Goal: Information Seeking & Learning: Learn about a topic

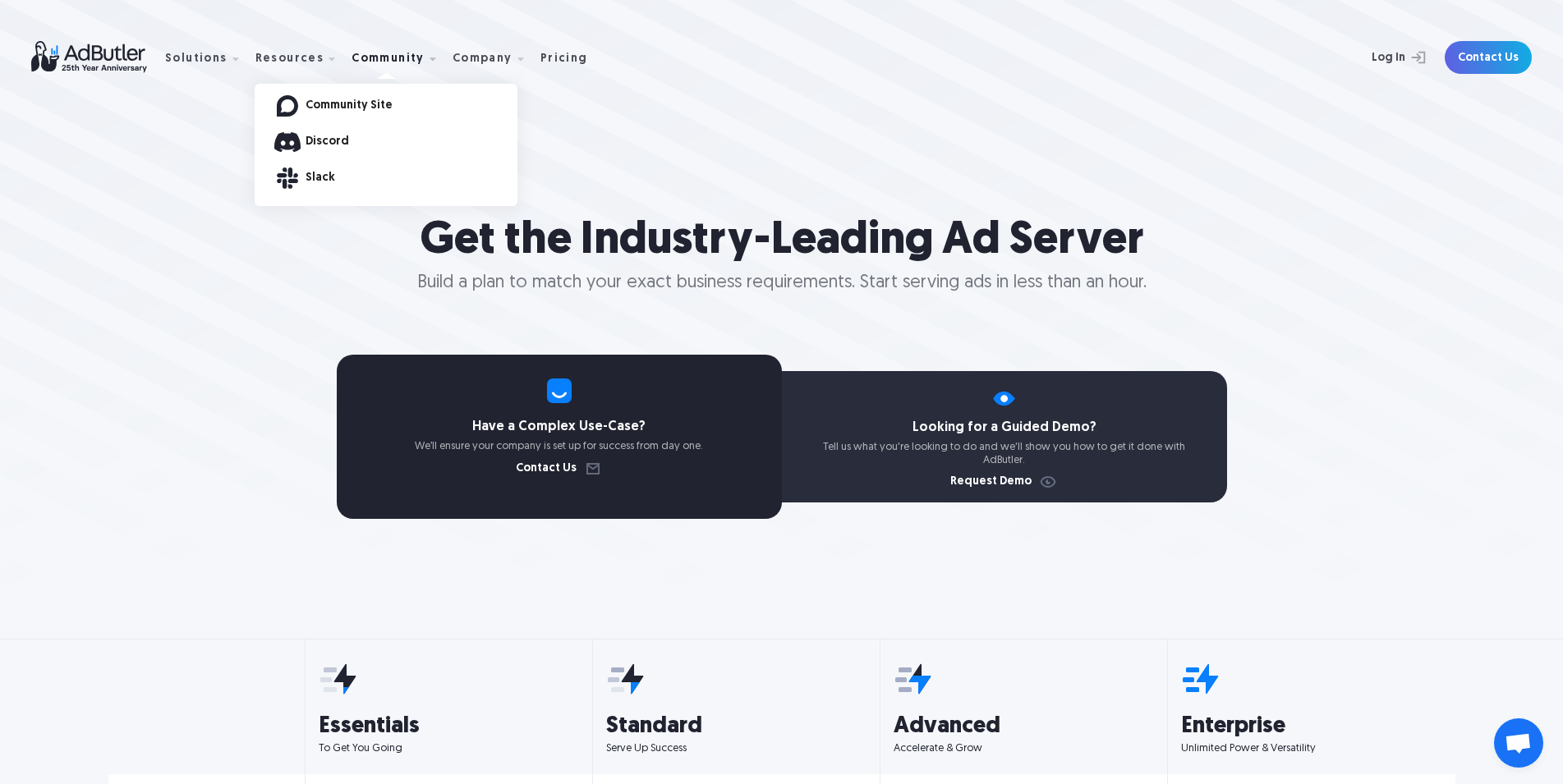
click at [334, 161] on div "Slack" at bounding box center [385, 179] width 263 height 36
click at [329, 143] on link "Discord" at bounding box center [412, 142] width 212 height 12
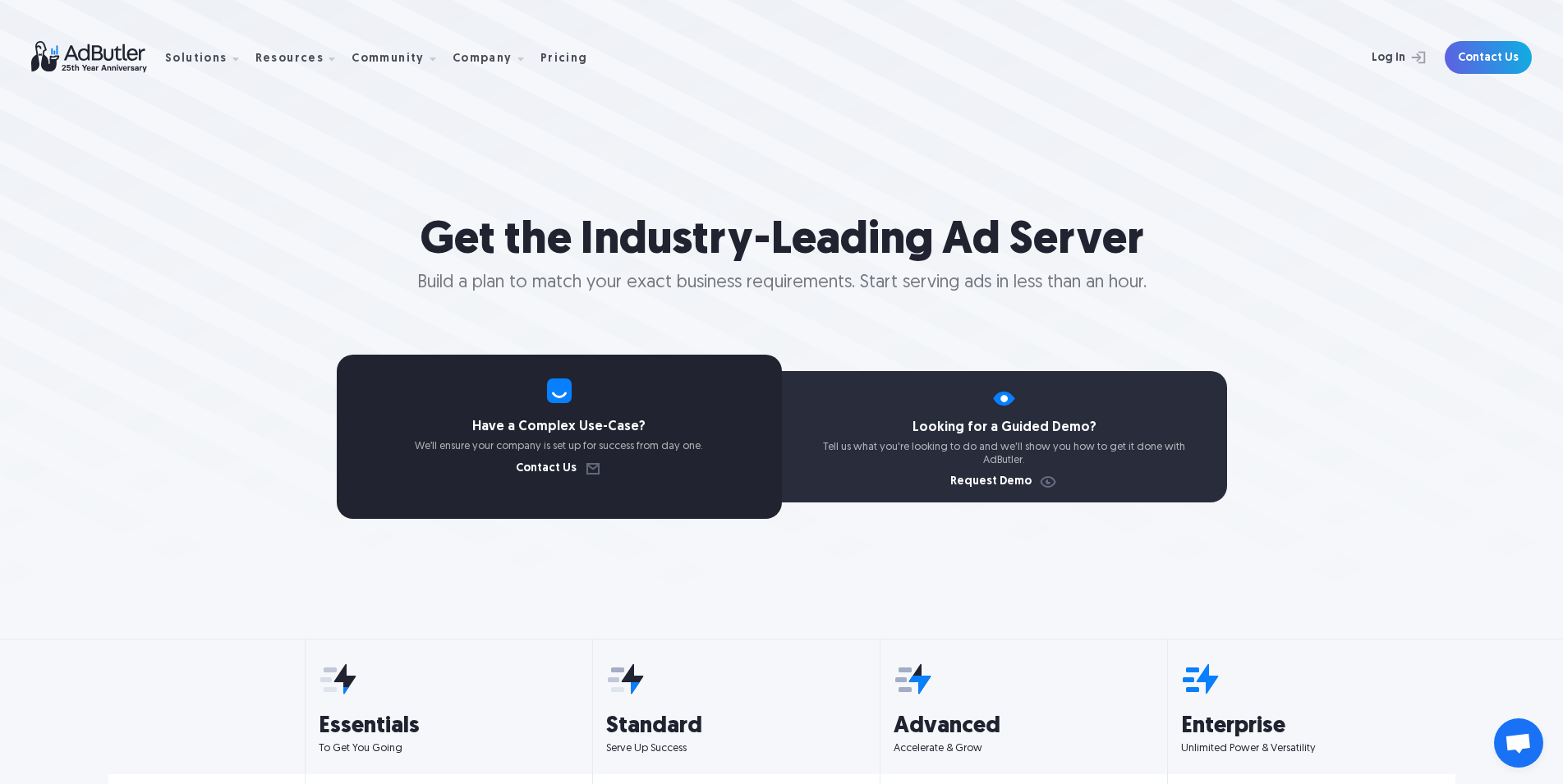
click at [102, 51] on img at bounding box center [98, 58] width 134 height 32
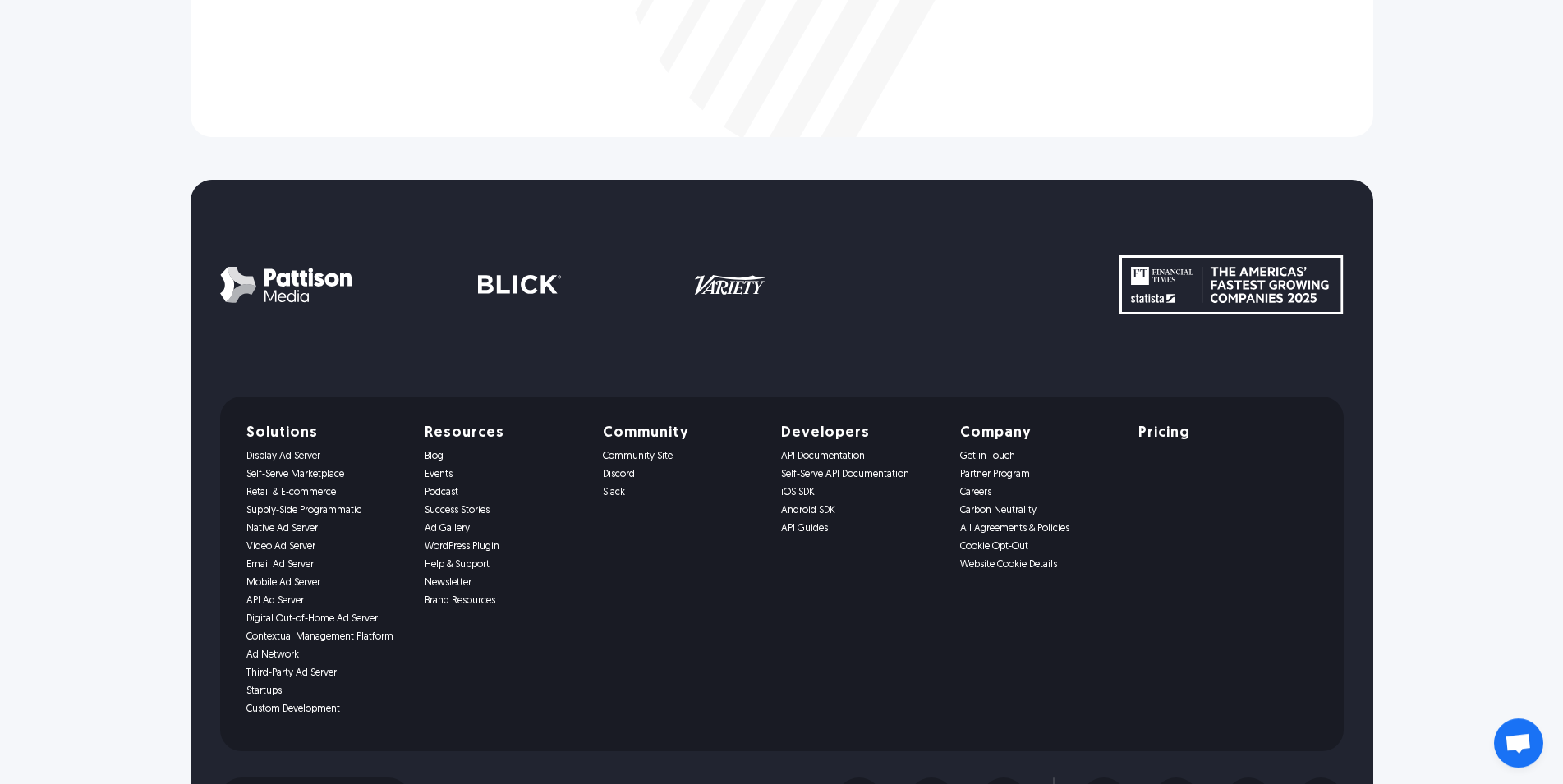
scroll to position [3351, 0]
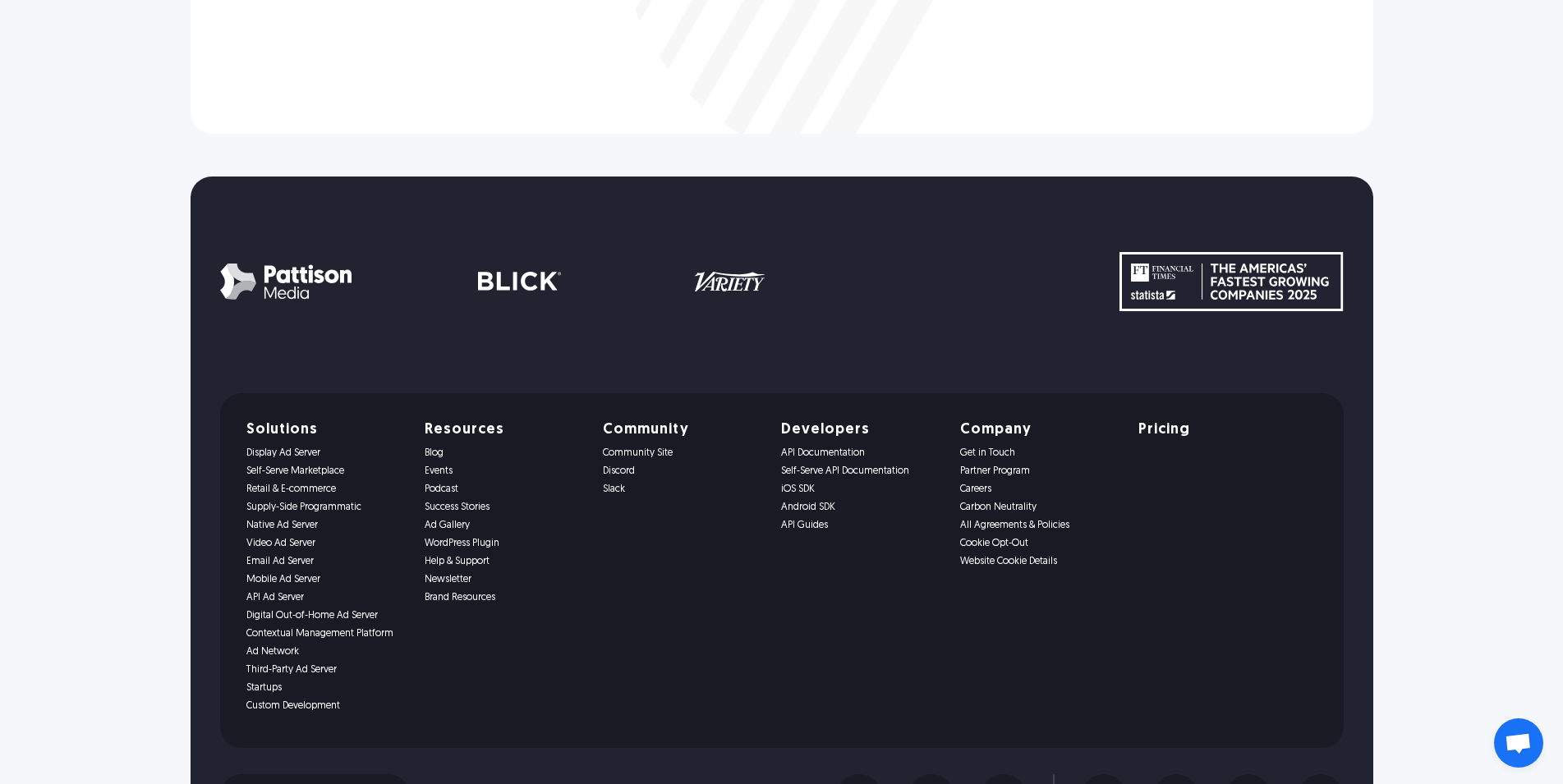
click at [246, 455] on link "Display Ad Server" at bounding box center [326, 453] width 159 height 12
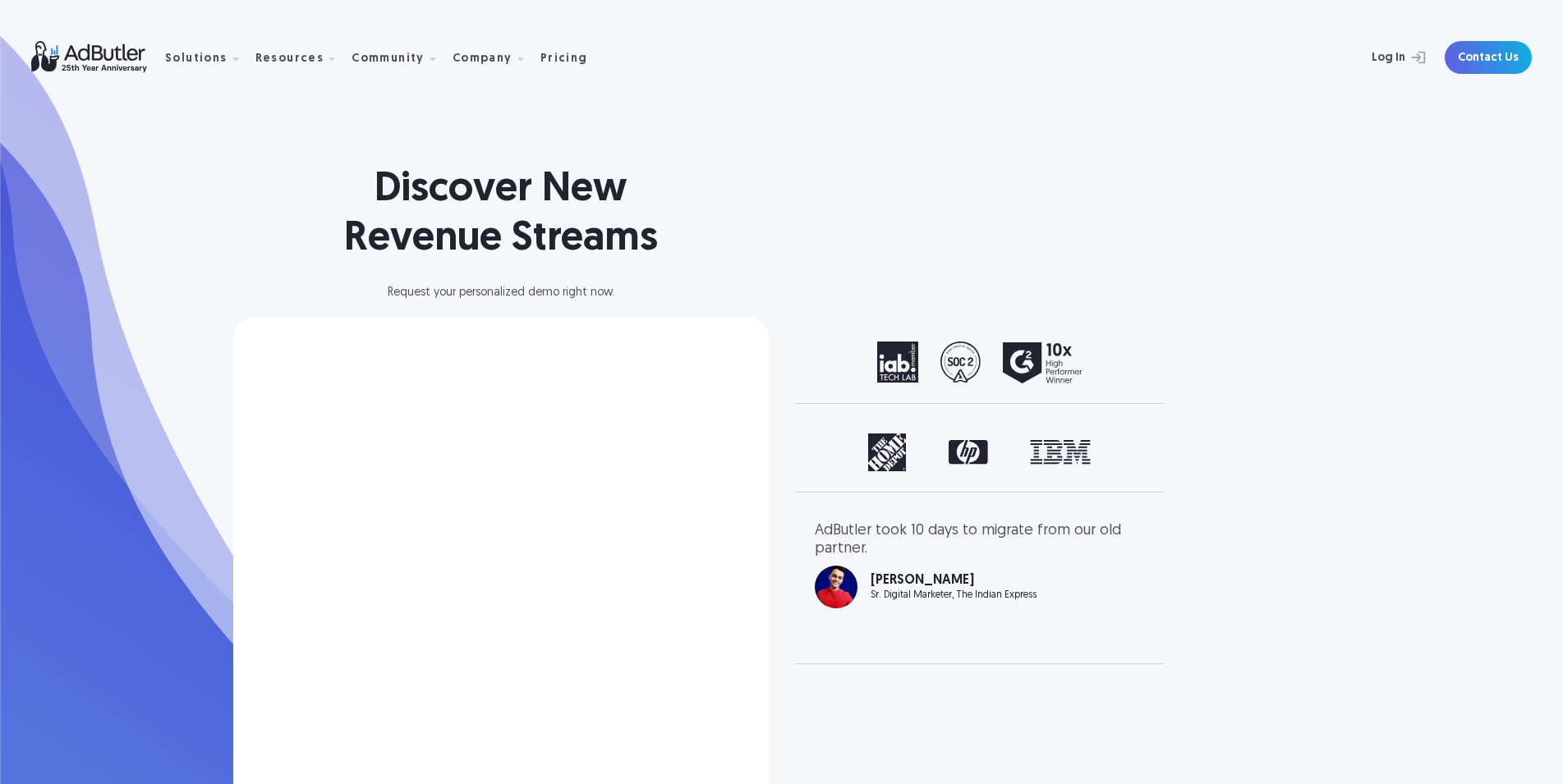
select select "[GEOGRAPHIC_DATA]"
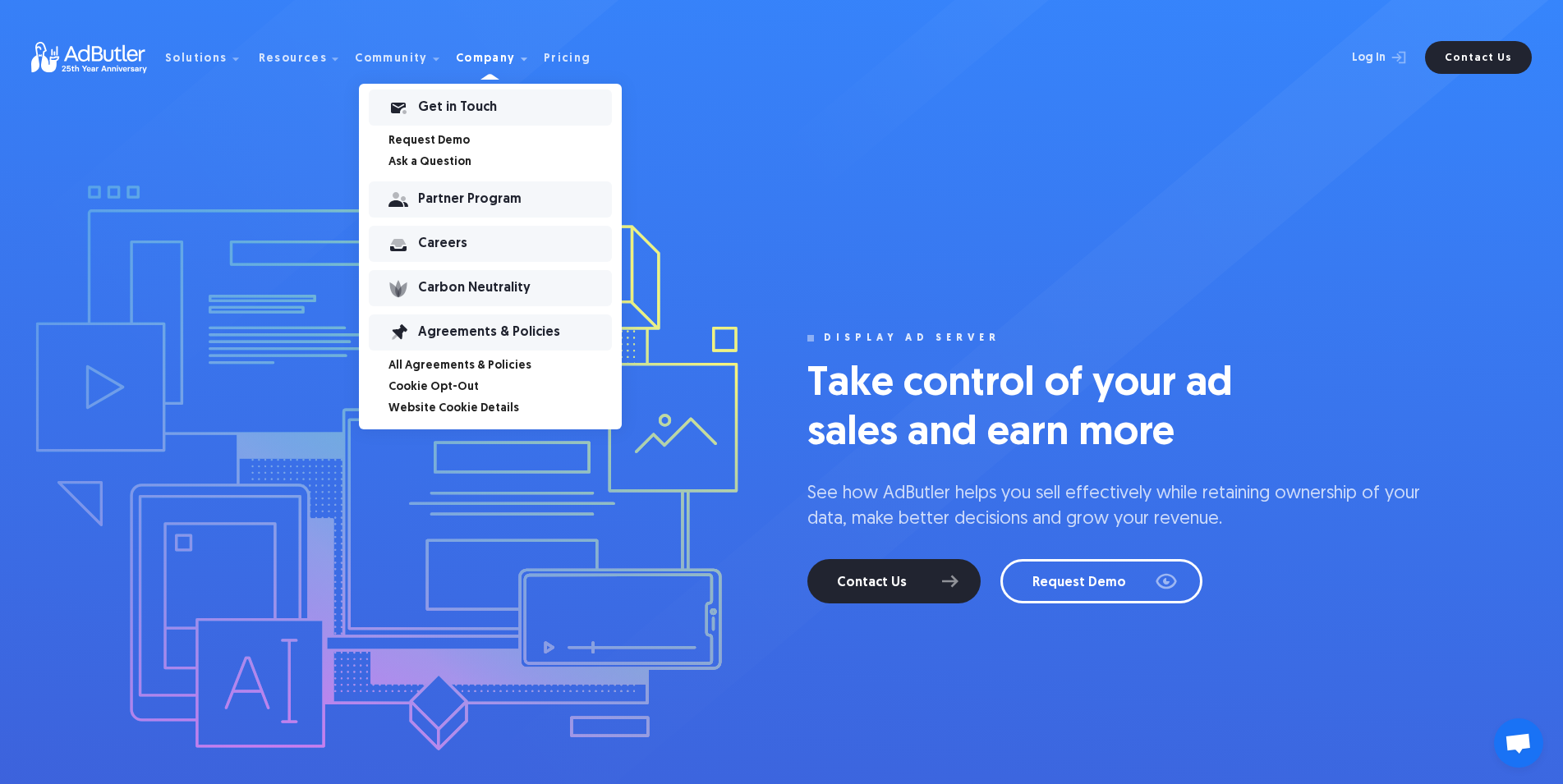
click at [418, 106] on div "Get in Touch" at bounding box center [514, 107] width 194 height 12
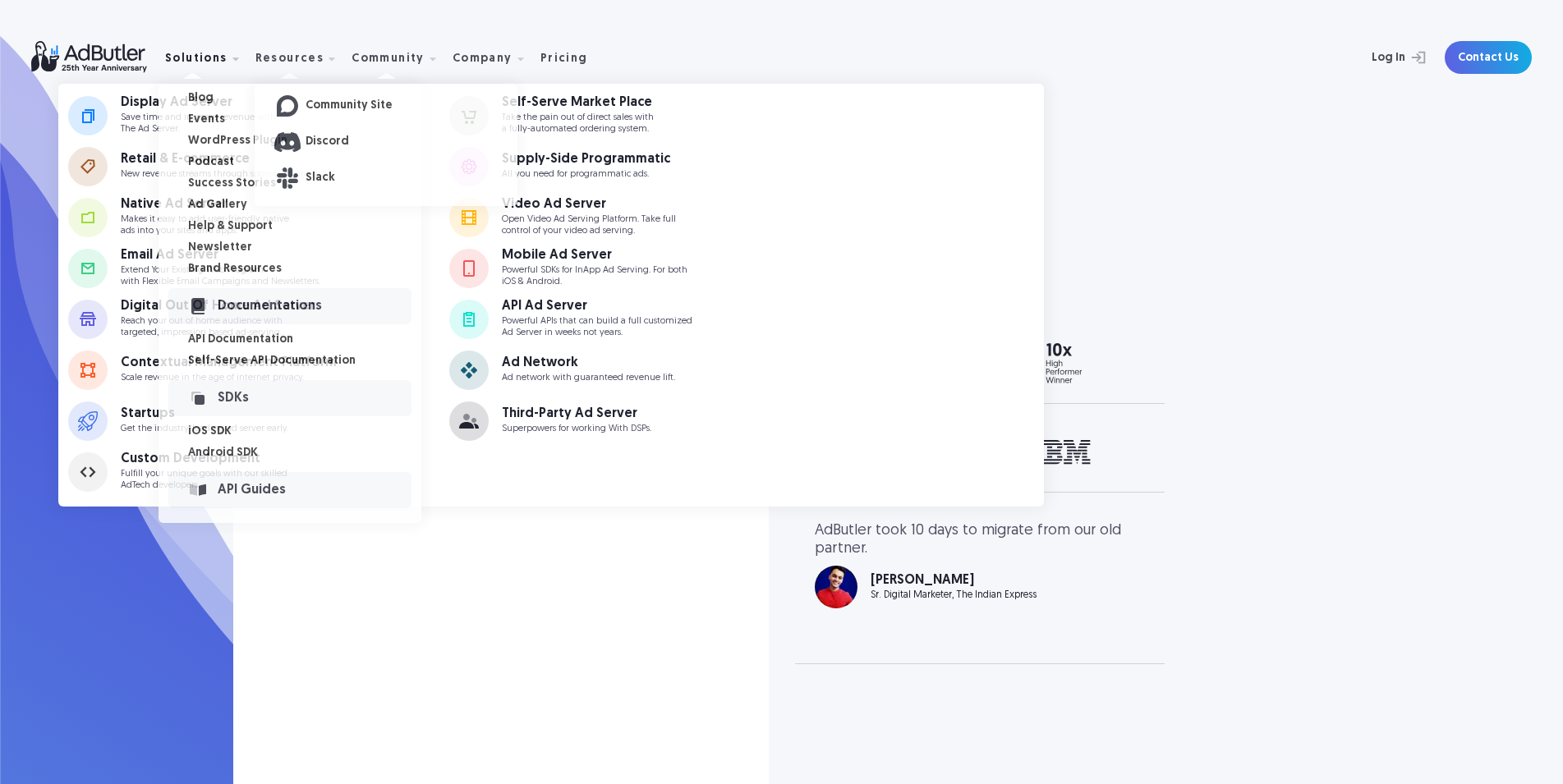
select select "North America"
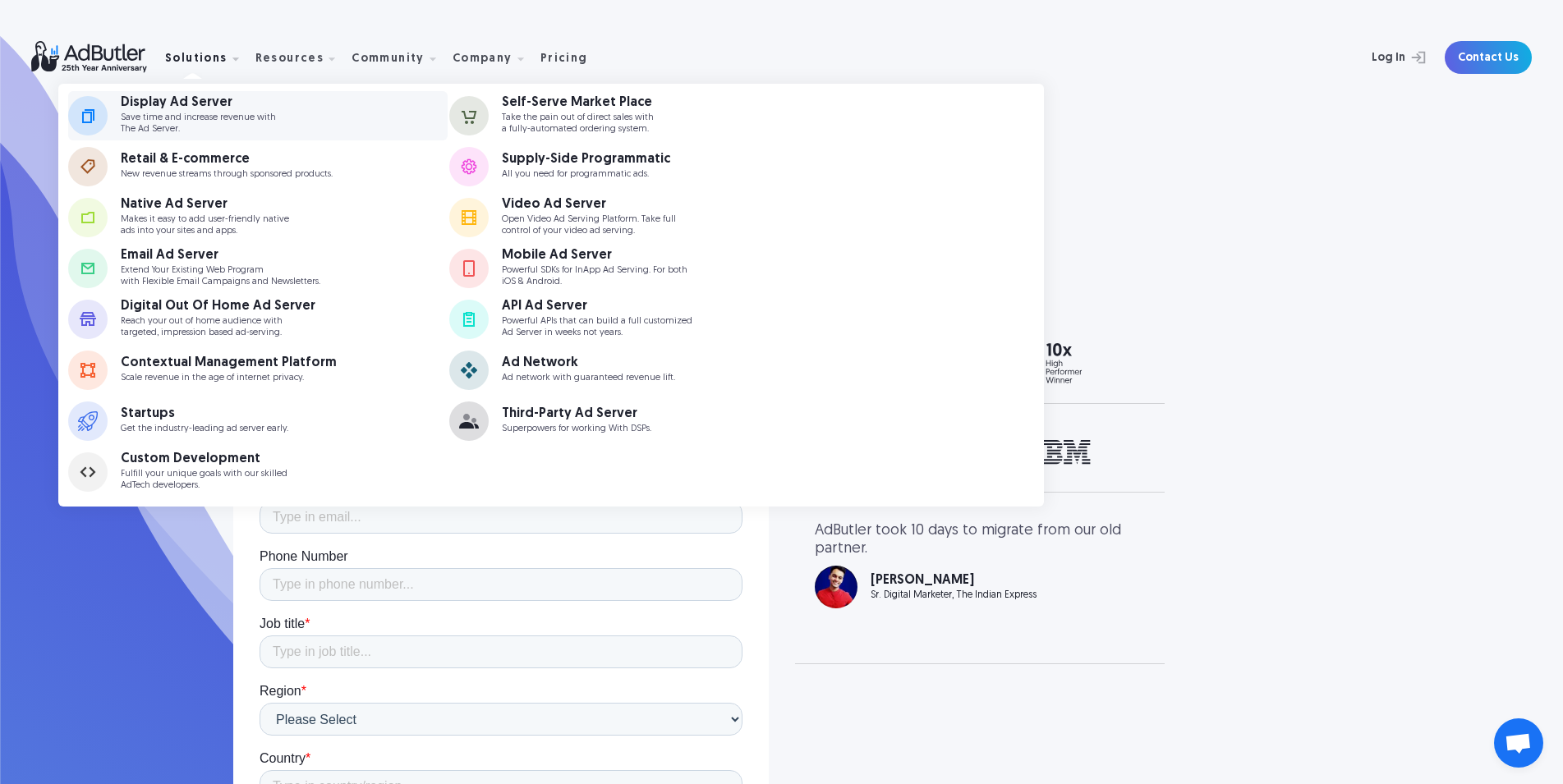
click at [210, 116] on p "Save time and increase revenue with The Ad Server." at bounding box center [199, 124] width 155 height 22
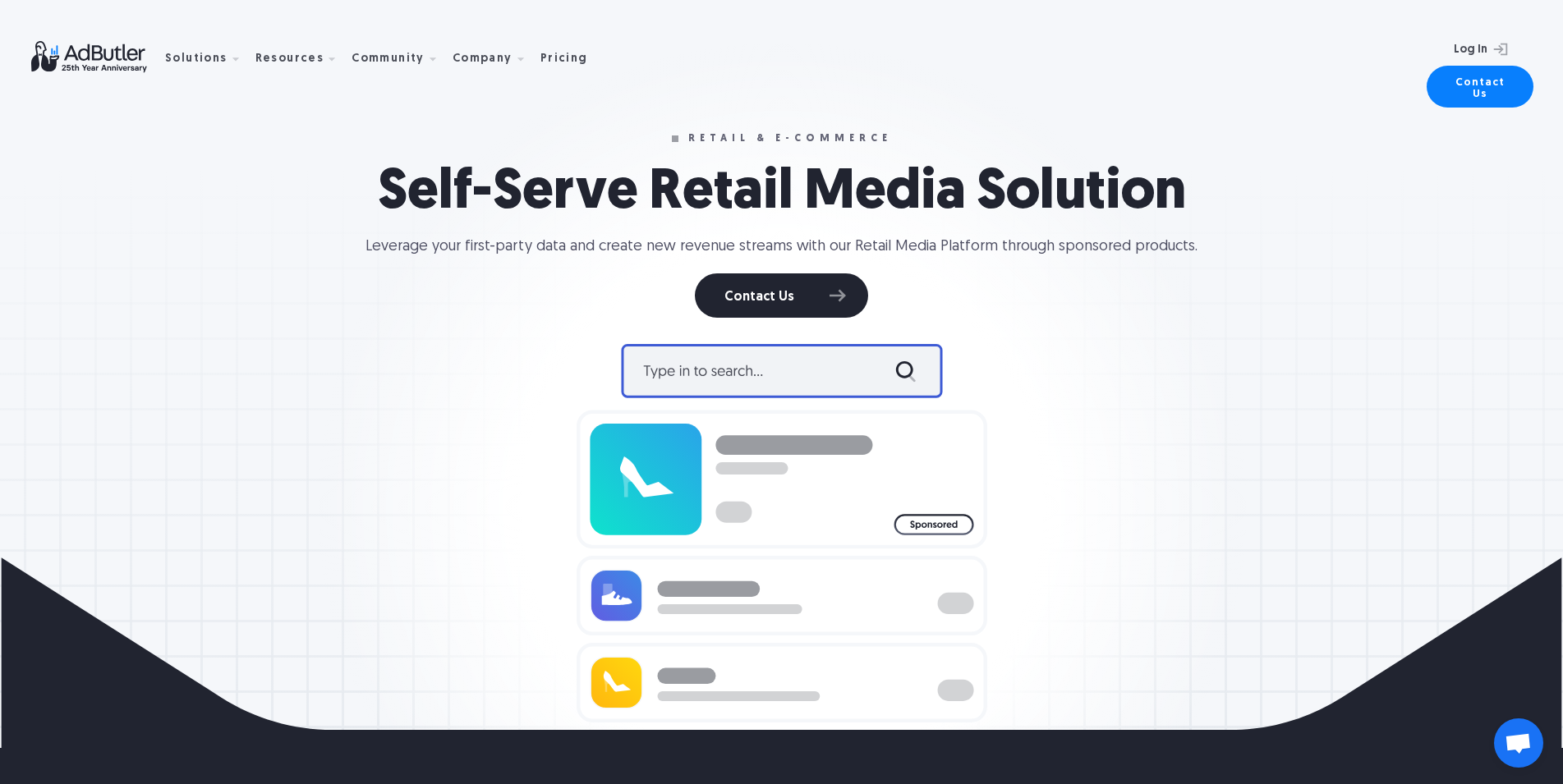
click at [61, 54] on img at bounding box center [98, 58] width 134 height 32
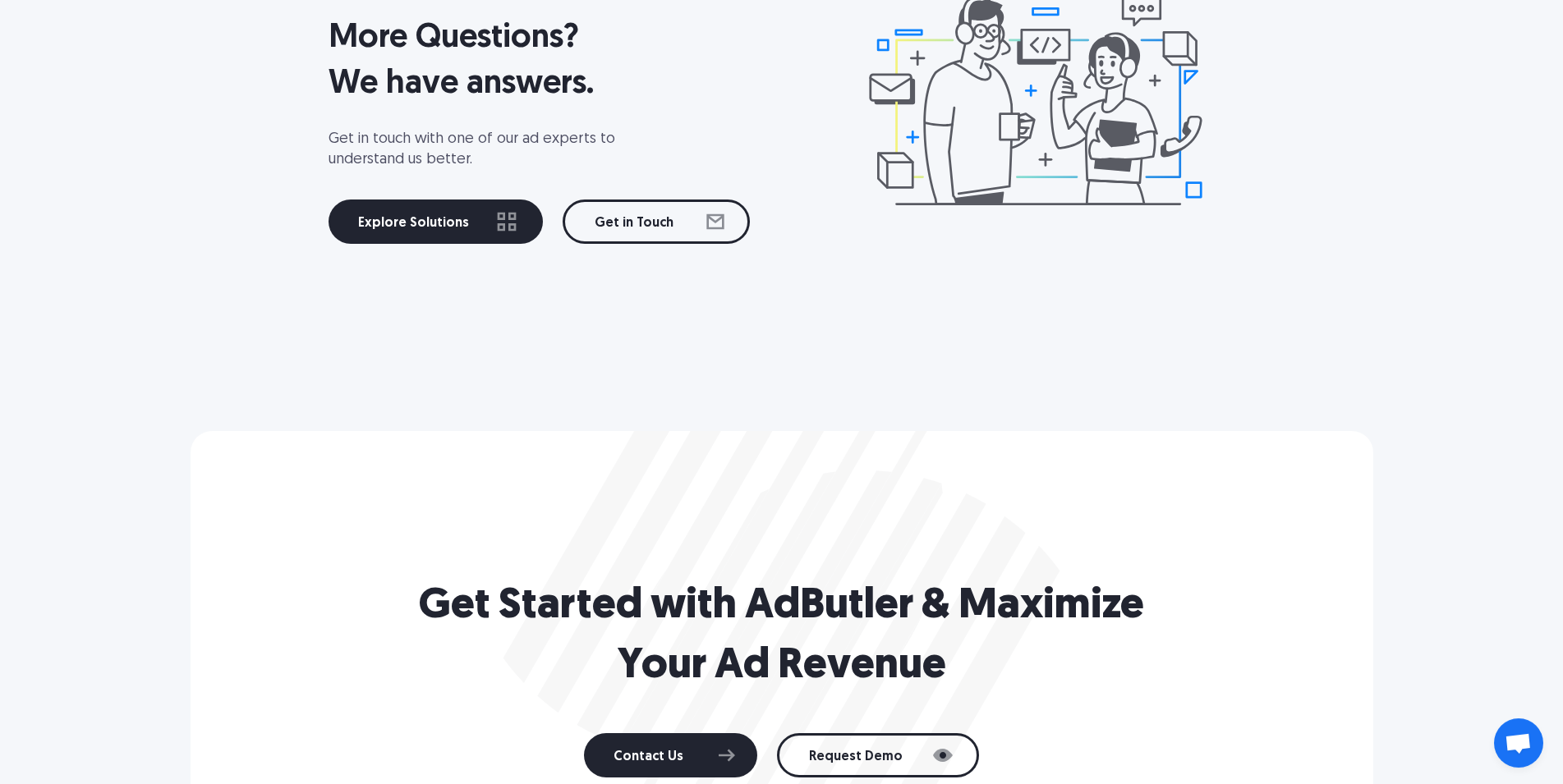
scroll to position [2513, 0]
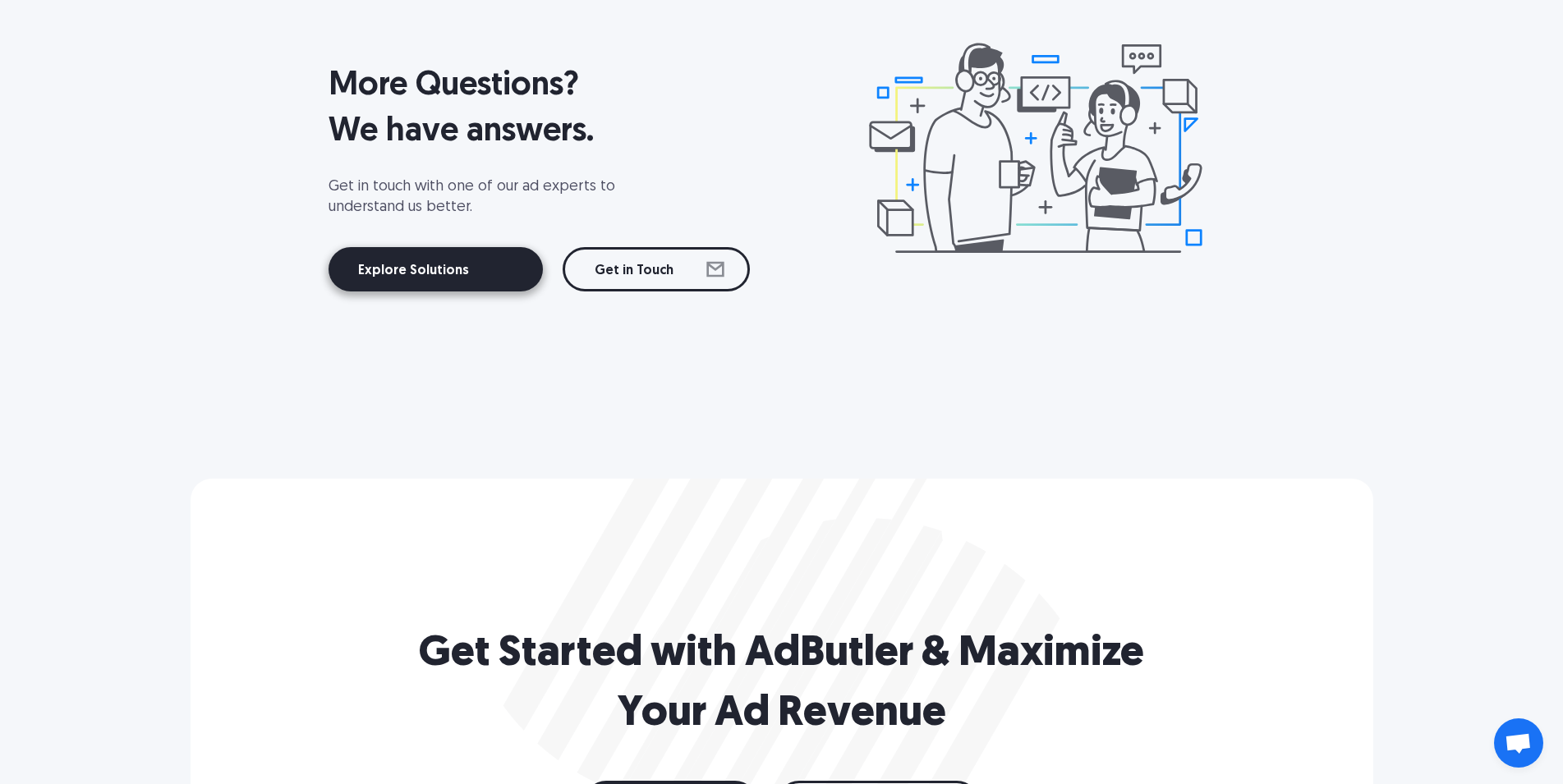
drag, startPoint x: 424, startPoint y: 294, endPoint x: 426, endPoint y: 272, distance: 22.1
click at [426, 275] on div "More Questions? We have answers. Get in touch with one of our ad experts to und…" at bounding box center [782, 167] width 1183 height 493
click at [426, 272] on link "Explore Solutions" at bounding box center [436, 269] width 215 height 44
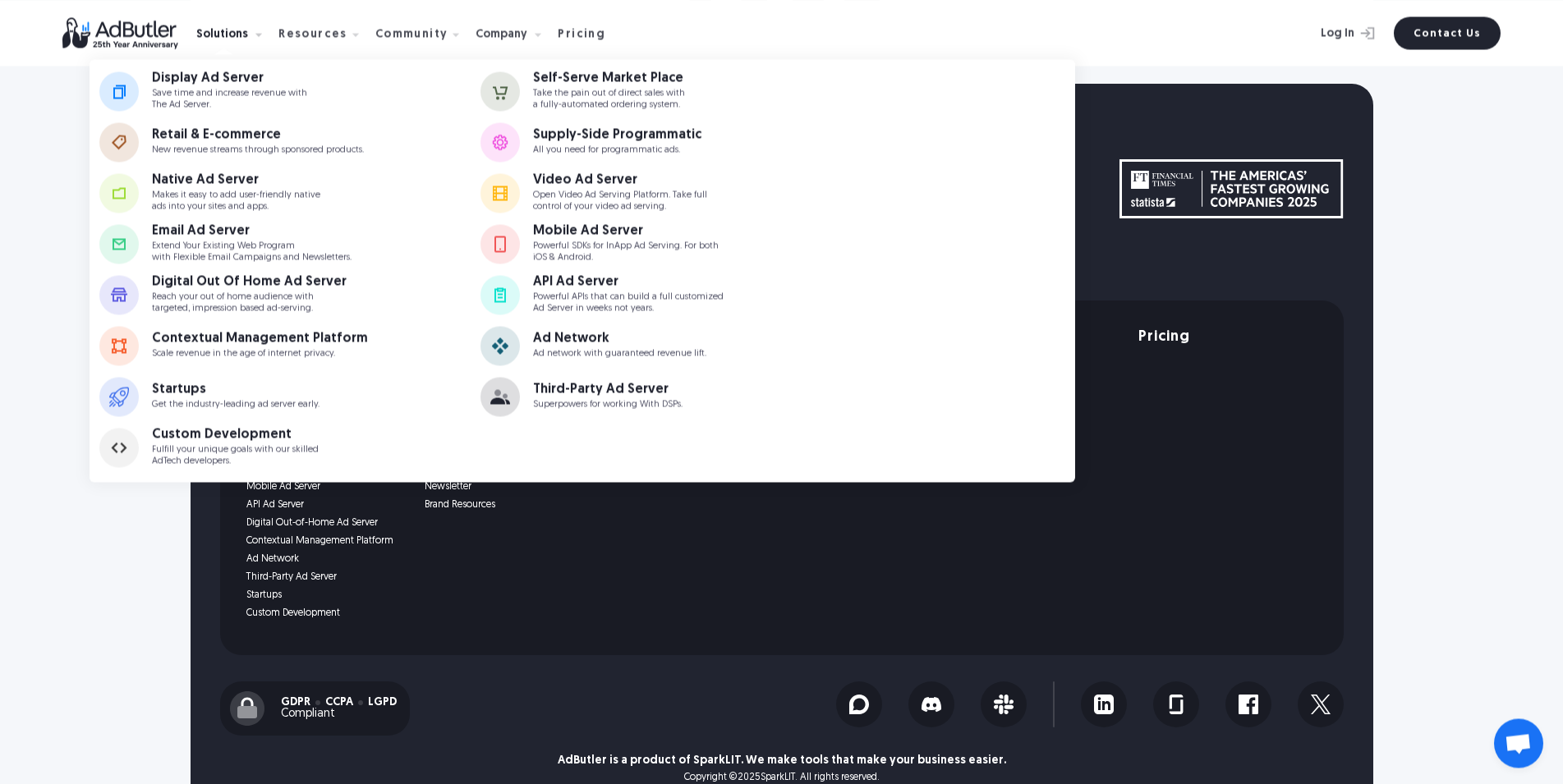
scroll to position [2596, 0]
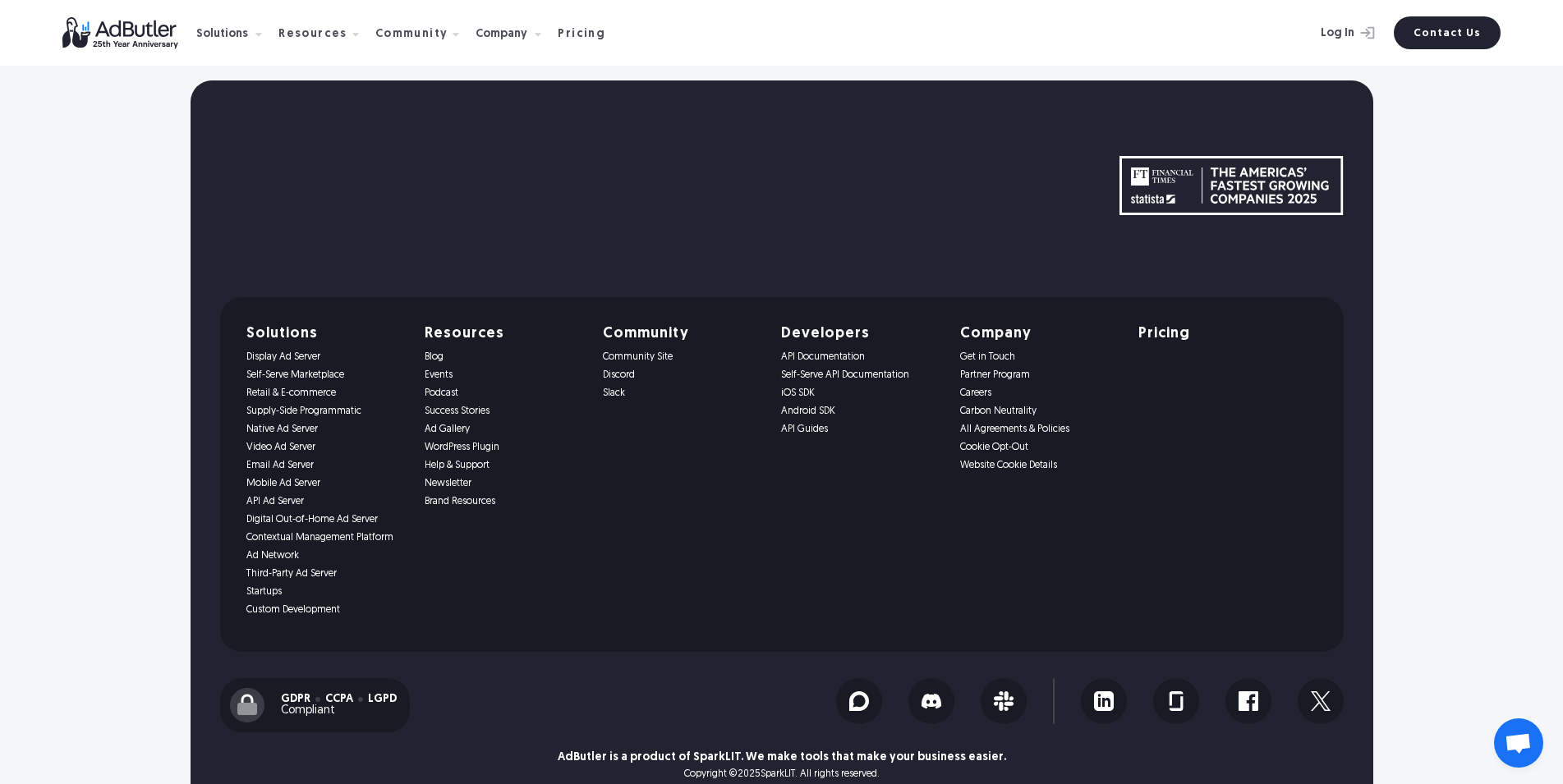
click at [939, 582] on div "Developers API Documentation Self-Serve API Documentation iOS SDK Android SDK A…" at bounding box center [861, 475] width 159 height 296
click at [829, 331] on div "Developers API Documentation Self-Serve API Documentation iOS SDK Android SDK A…" at bounding box center [861, 475] width 159 height 296
drag, startPoint x: 828, startPoint y: 355, endPoint x: 818, endPoint y: 340, distance: 18.0
click at [818, 352] on link "API Documentation" at bounding box center [861, 357] width 159 height 12
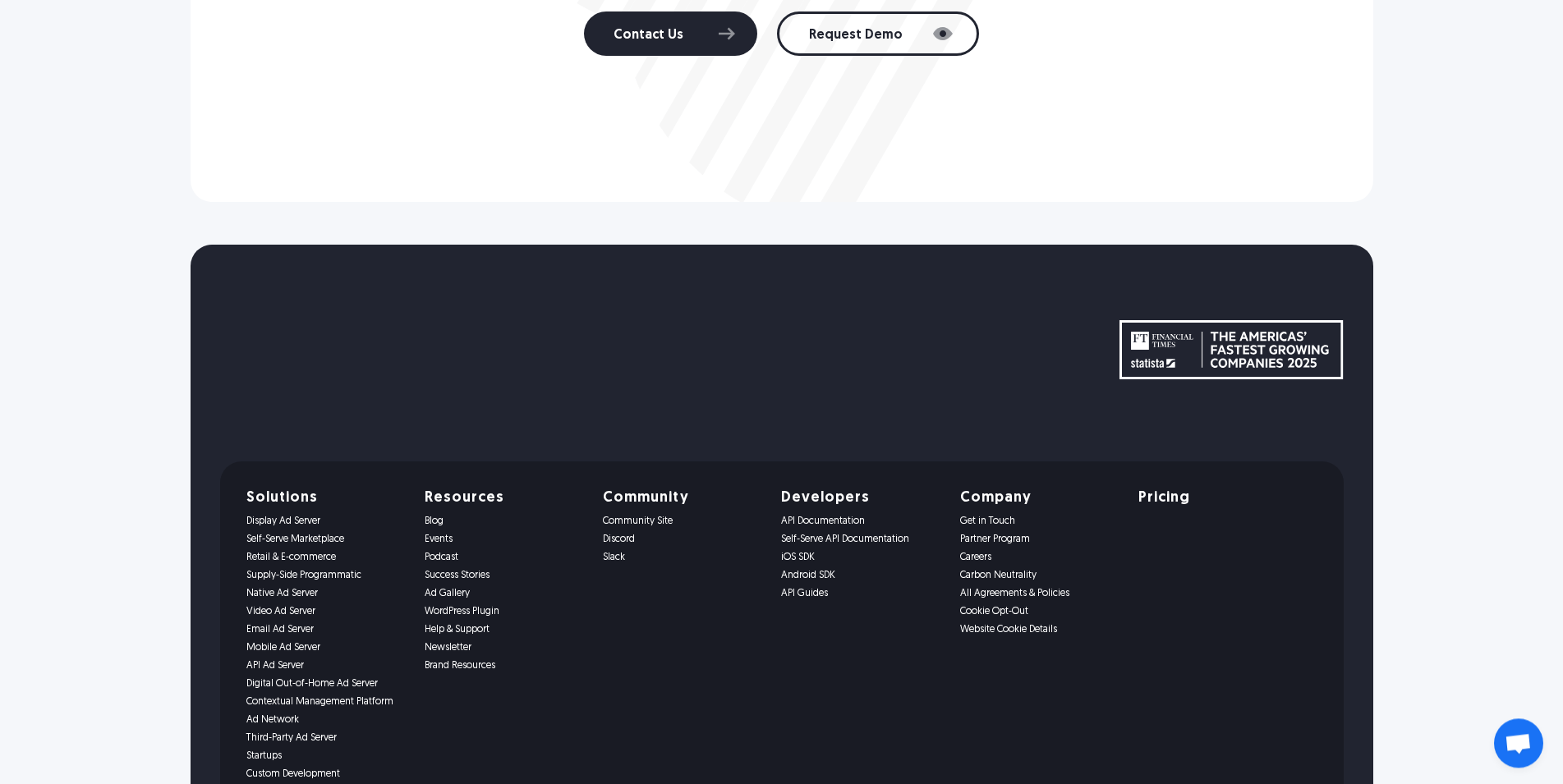
scroll to position [2430, 0]
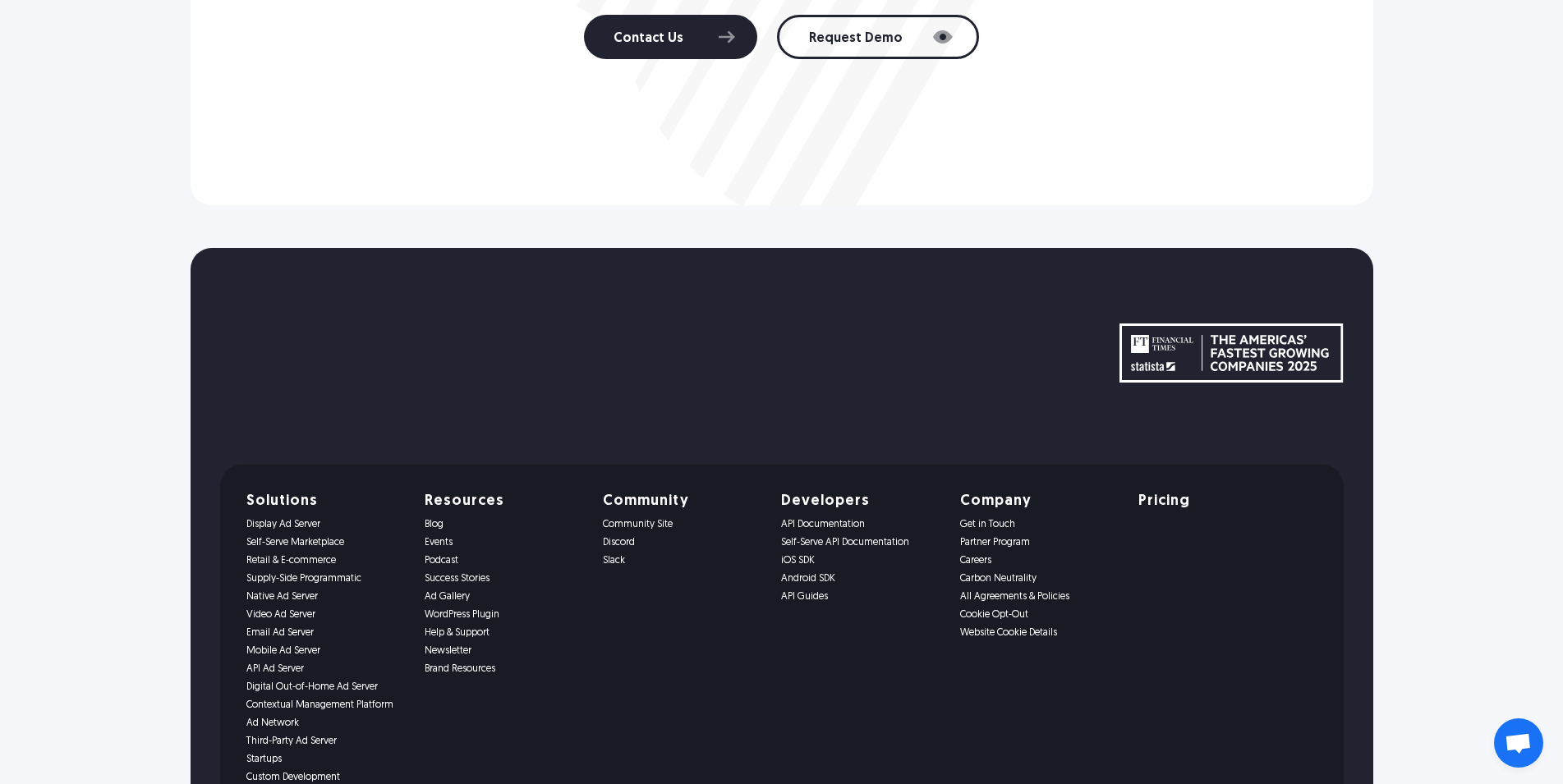
click at [603, 519] on link "Community Site" at bounding box center [682, 524] width 159 height 12
